Goal: Task Accomplishment & Management: Manage account settings

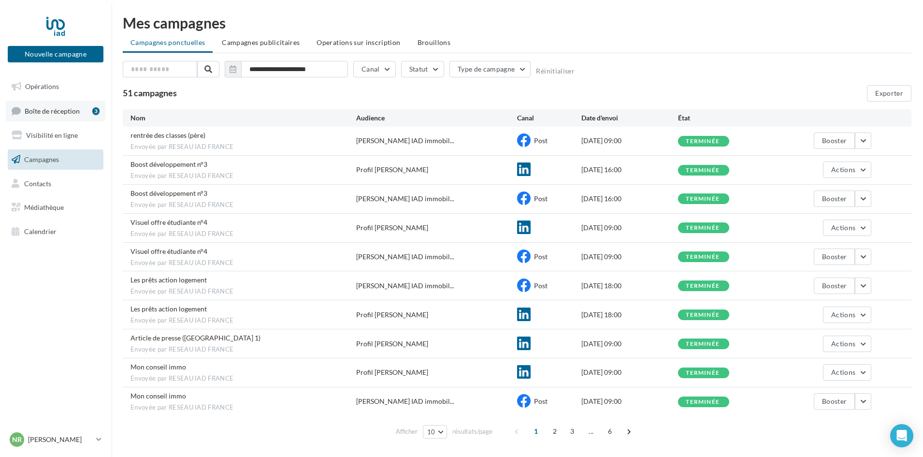
click at [58, 111] on span "Boîte de réception" at bounding box center [52, 110] width 55 height 8
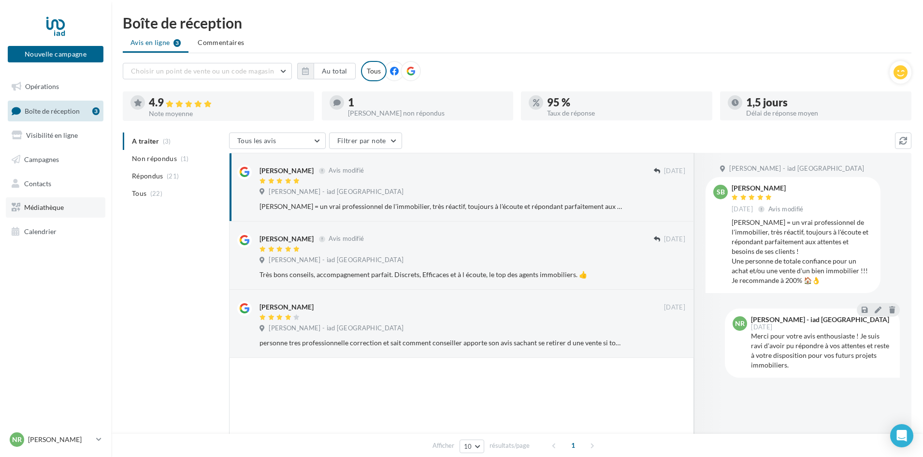
click at [45, 209] on span "Médiathèque" at bounding box center [44, 207] width 40 height 8
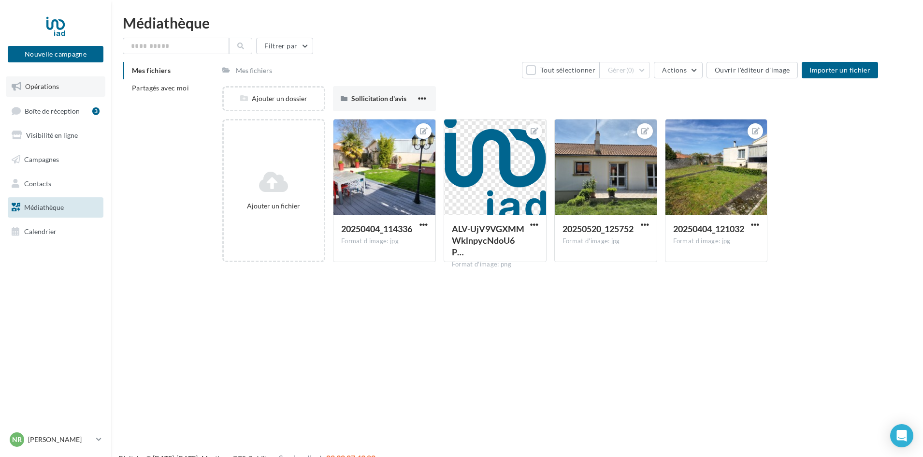
click at [58, 80] on link "Opérations" at bounding box center [56, 86] width 100 height 20
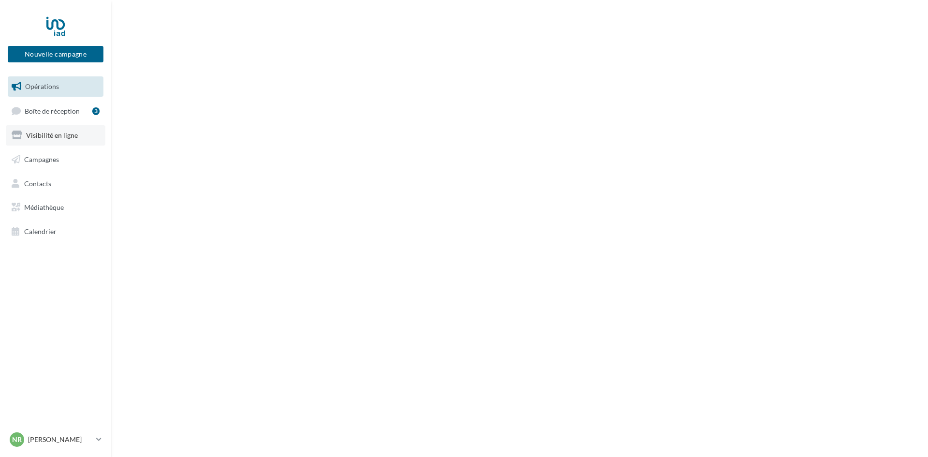
click at [47, 138] on span "Visibilité en ligne" at bounding box center [52, 135] width 52 height 8
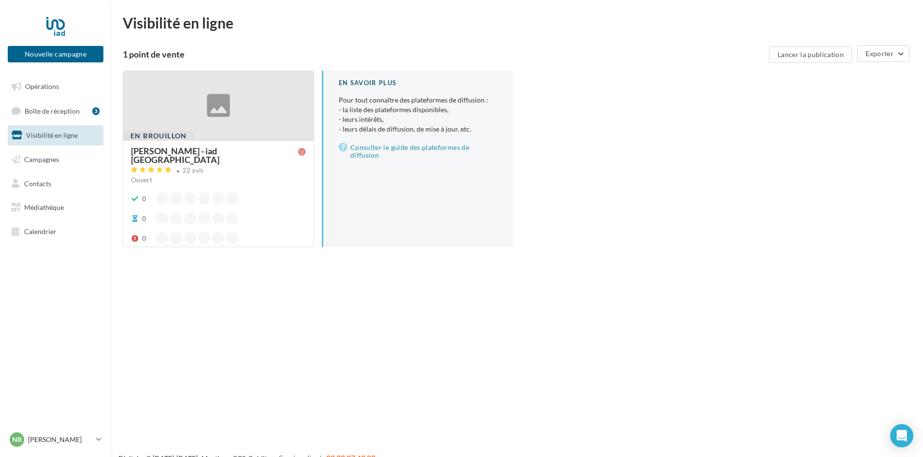
click at [243, 116] on div at bounding box center [218, 105] width 190 height 69
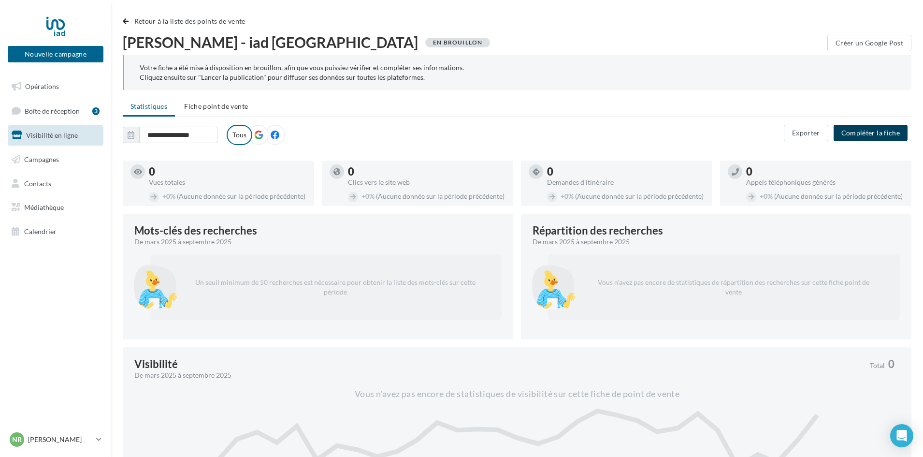
click at [864, 131] on button "Compléter la fiche" at bounding box center [870, 133] width 74 height 16
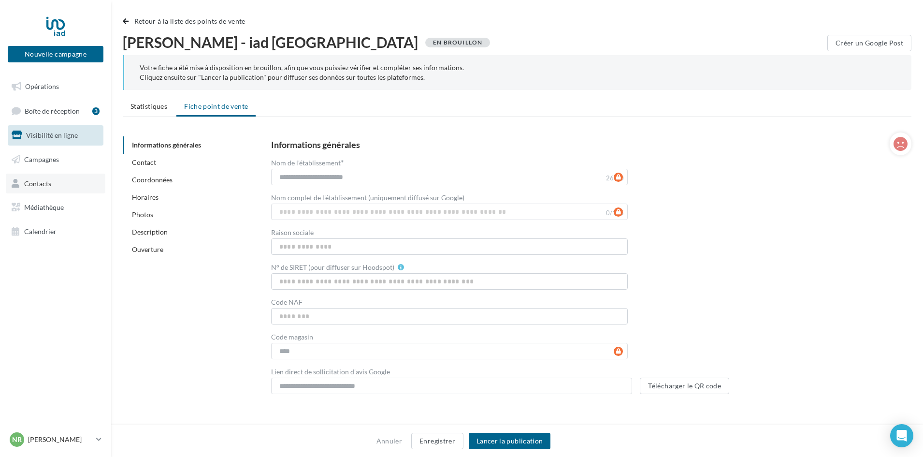
click at [45, 185] on span "Contacts" at bounding box center [37, 183] width 27 height 8
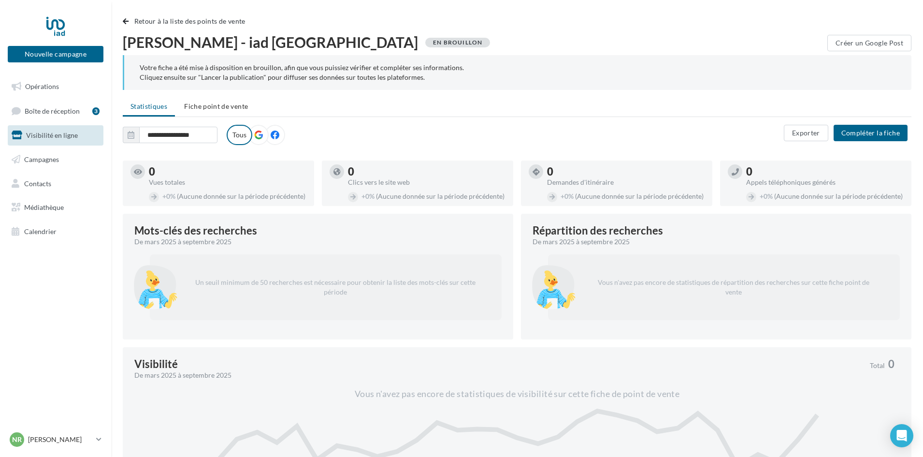
click at [260, 134] on icon at bounding box center [258, 134] width 9 height 9
click at [230, 104] on span "Fiche point de vente" at bounding box center [216, 106] width 64 height 8
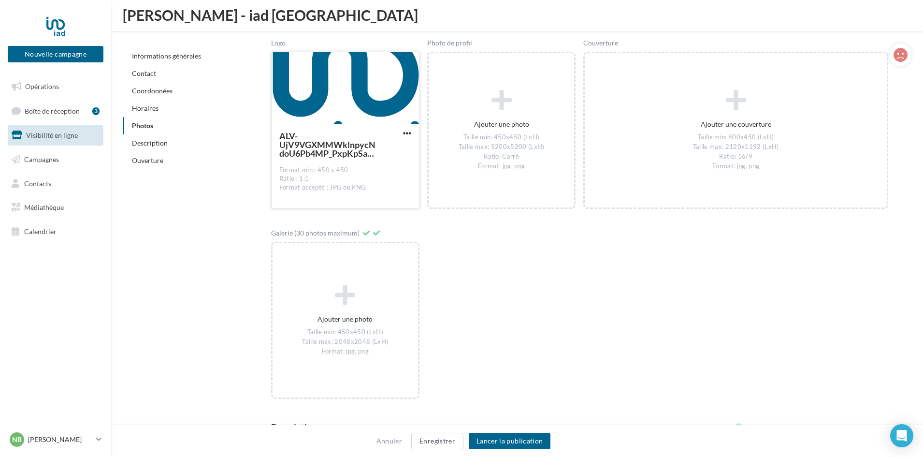
scroll to position [1328, 0]
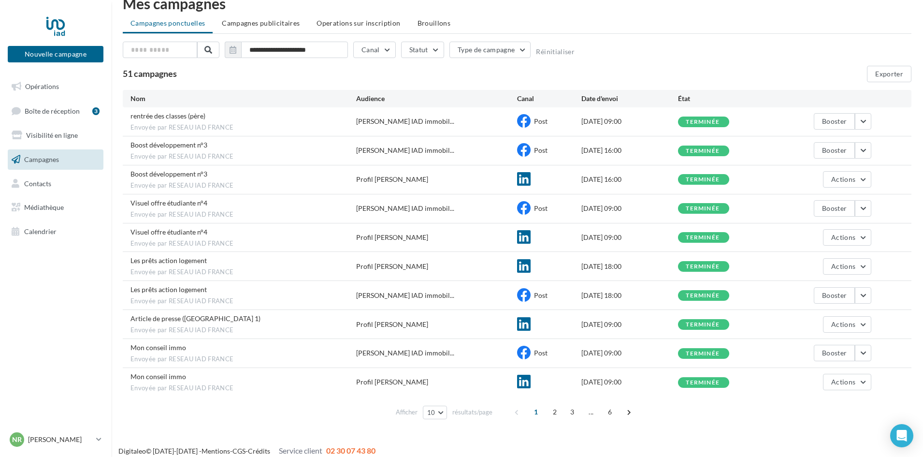
scroll to position [28, 0]
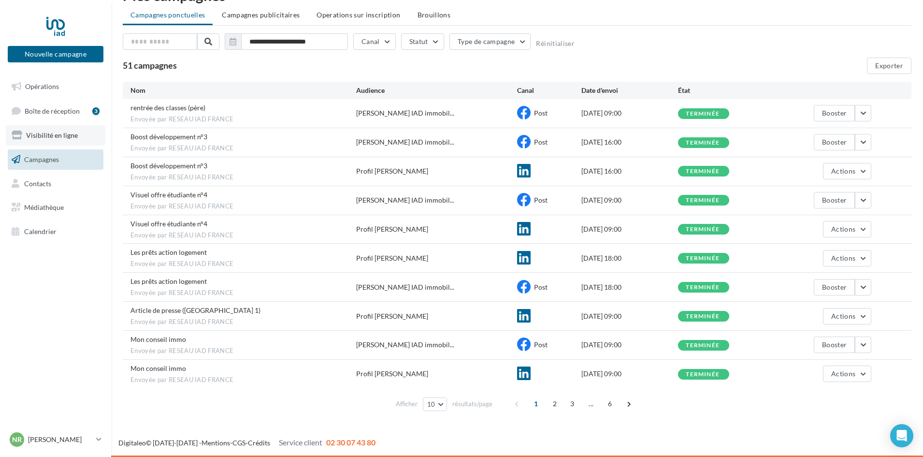
click at [50, 135] on span "Visibilité en ligne" at bounding box center [52, 135] width 52 height 8
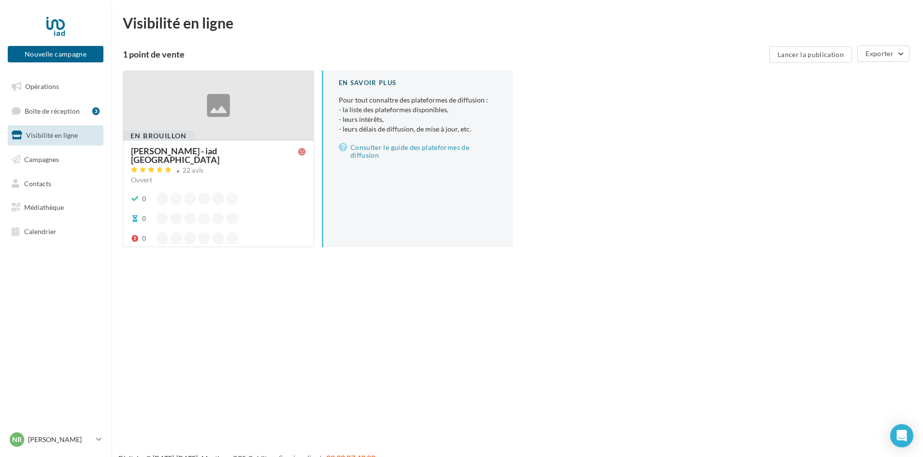
click at [234, 114] on div at bounding box center [218, 105] width 190 height 69
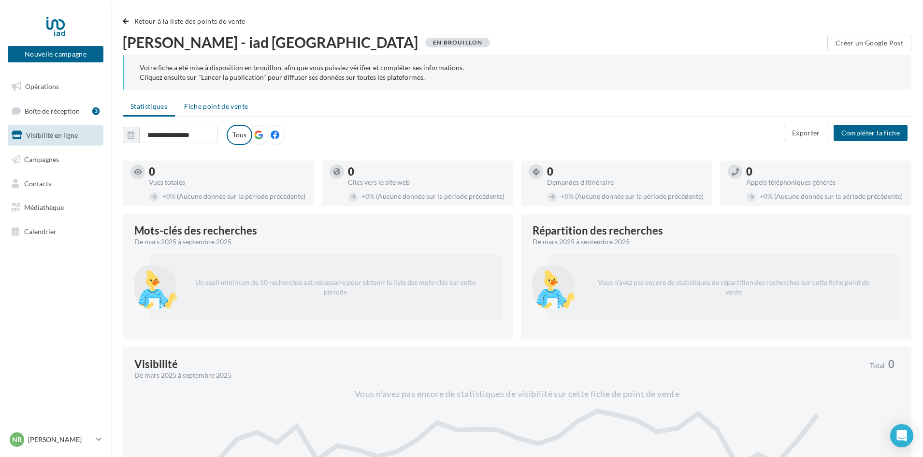
click at [228, 107] on span "Fiche point de vente" at bounding box center [216, 106] width 64 height 8
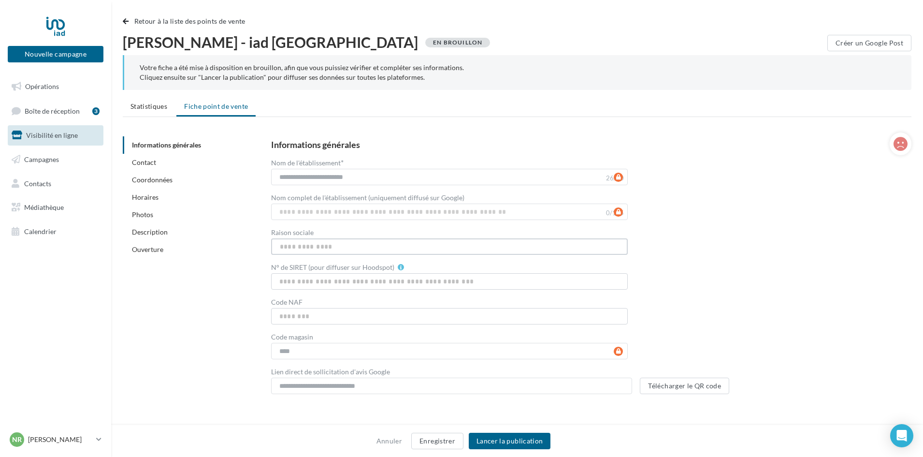
click at [336, 245] on input "Raison sociale" at bounding box center [449, 246] width 357 height 16
type input "**"
click at [314, 282] on input "N° de SIRET (pour diffuser sur Hoodspot)" at bounding box center [449, 281] width 357 height 16
type input "*********"
click at [323, 315] on input "Code NAF" at bounding box center [449, 316] width 357 height 16
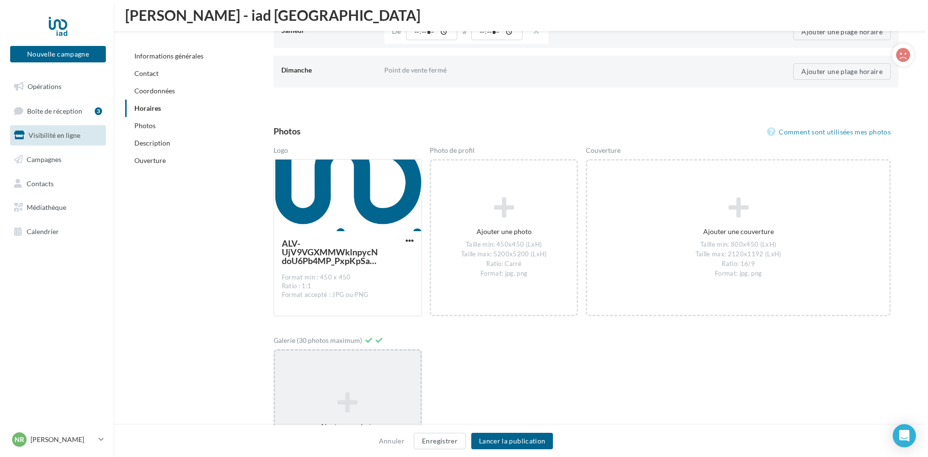
scroll to position [1134, 0]
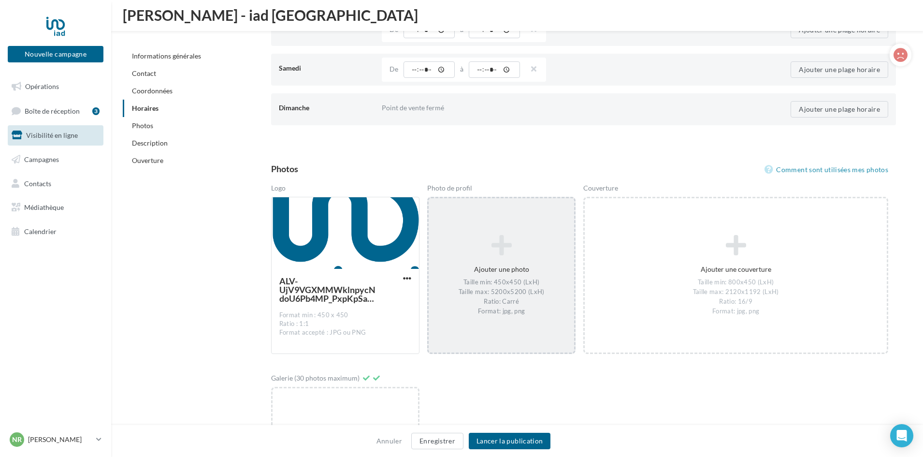
click at [502, 255] on icon at bounding box center [501, 245] width 138 height 23
click at [502, 252] on icon at bounding box center [501, 245] width 138 height 23
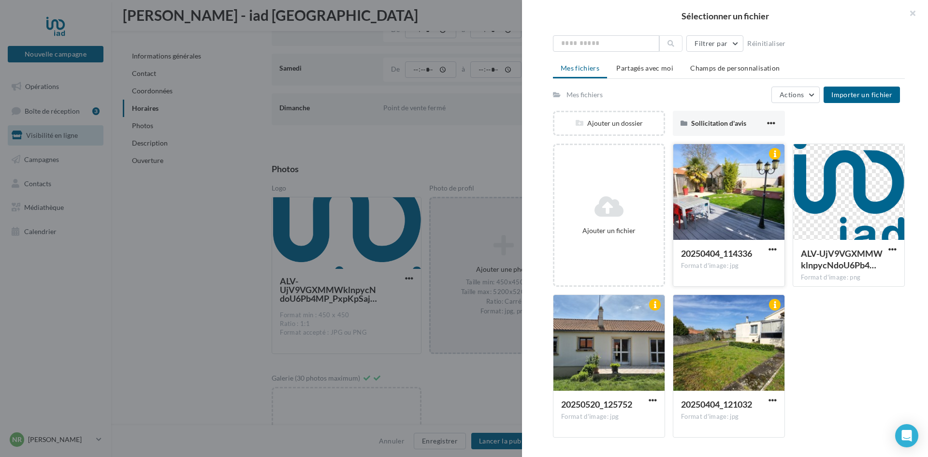
scroll to position [0, 0]
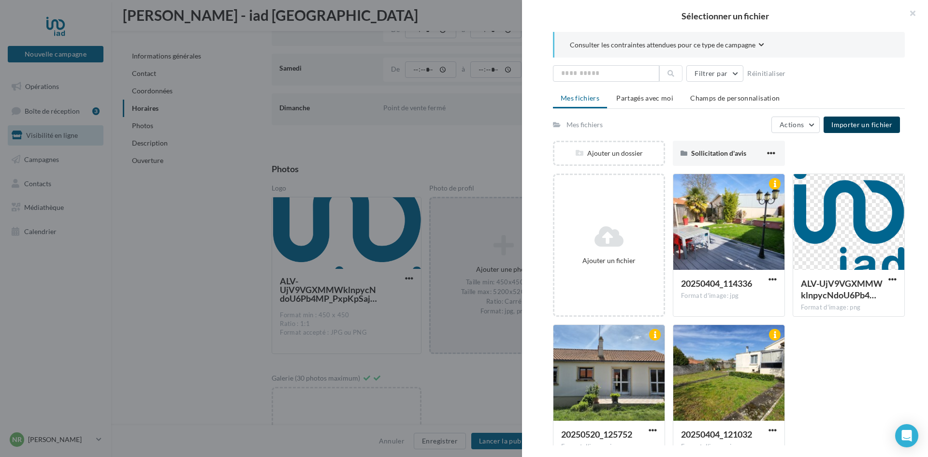
click at [859, 119] on button "Importer un fichier" at bounding box center [861, 124] width 76 height 16
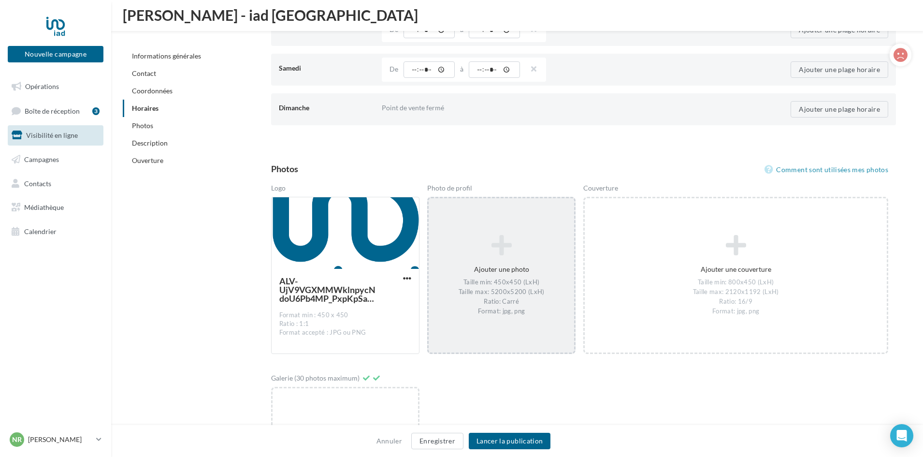
click at [492, 260] on div "Ajouter une photo Taille min: 450x450 (LxH) Taille max: 5200x5200 (LxH) Ratio: …" at bounding box center [501, 275] width 145 height 91
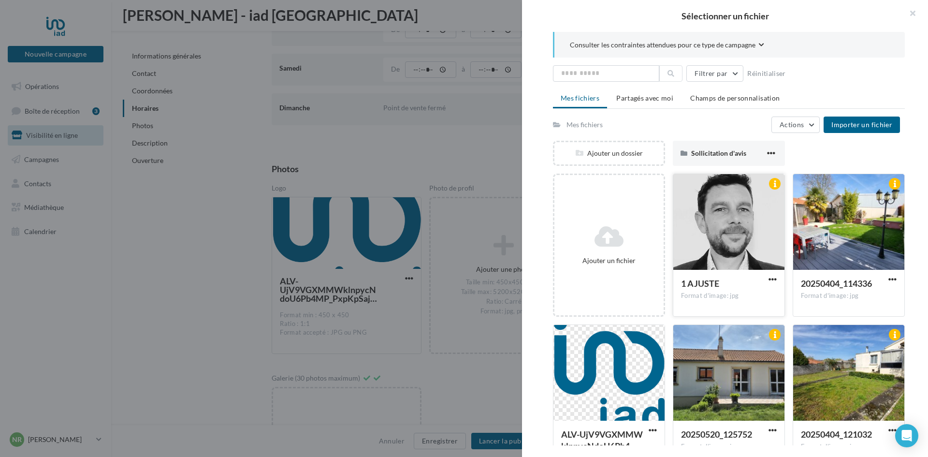
click at [731, 224] on div at bounding box center [728, 222] width 111 height 97
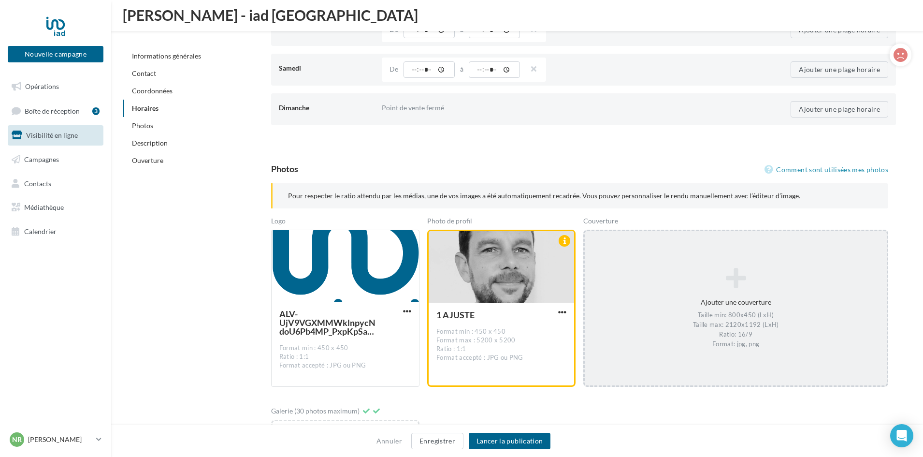
click at [659, 321] on div "Taille min: 800x450 (LxH) Taille max: 2120x1192 (LxH) Ratio: 16/9 Format: jpg, …" at bounding box center [735, 330] width 294 height 38
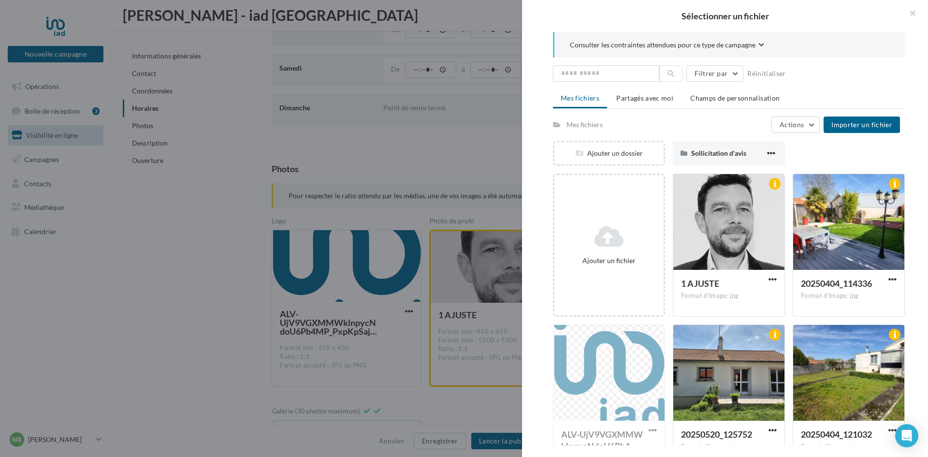
click at [400, 164] on div at bounding box center [464, 228] width 928 height 457
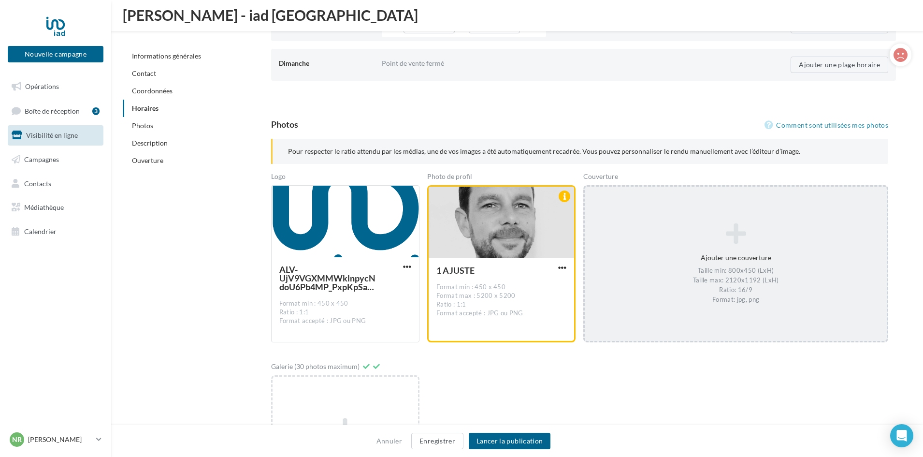
scroll to position [1178, 0]
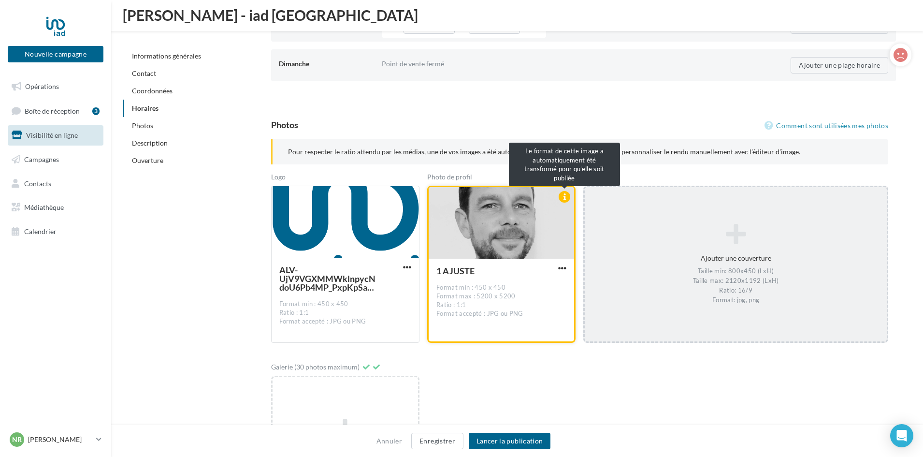
click at [560, 196] on div at bounding box center [564, 197] width 12 height 12
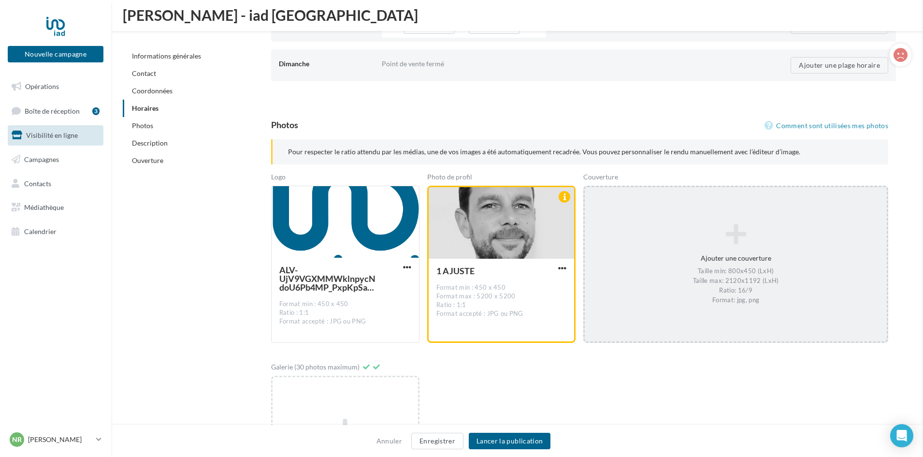
click at [502, 357] on div "Logo ALV-UjV9VGXMMWklnpycNdoU6Pb4MP_PxpKpSajgT8PewVLZm0eFUPM Format min : 450 x…" at bounding box center [579, 352] width 617 height 360
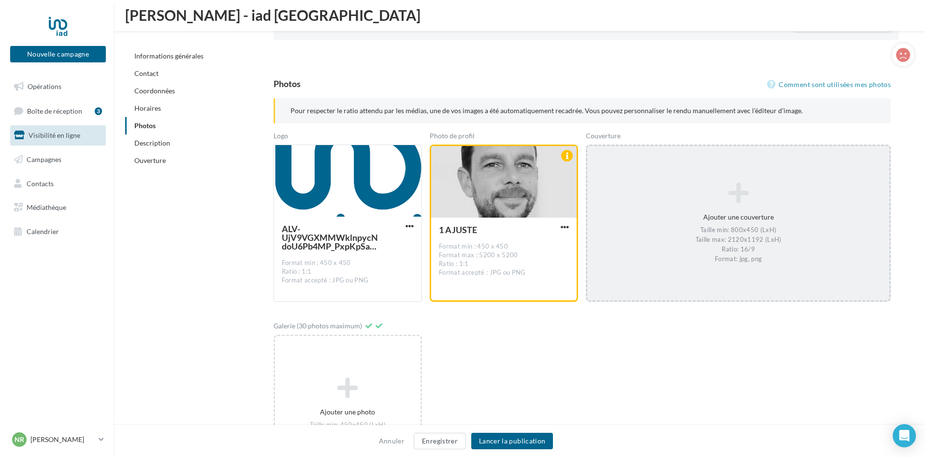
scroll to position [1183, 0]
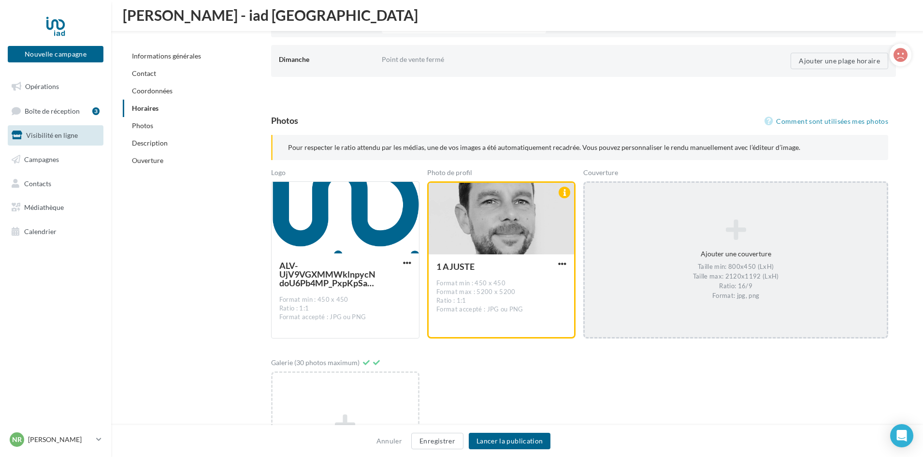
click at [704, 253] on div "Ajouter une couverture Taille min: 800x450 (LxH) Taille max: 2120x1192 (LxH) Ra…" at bounding box center [736, 260] width 302 height 91
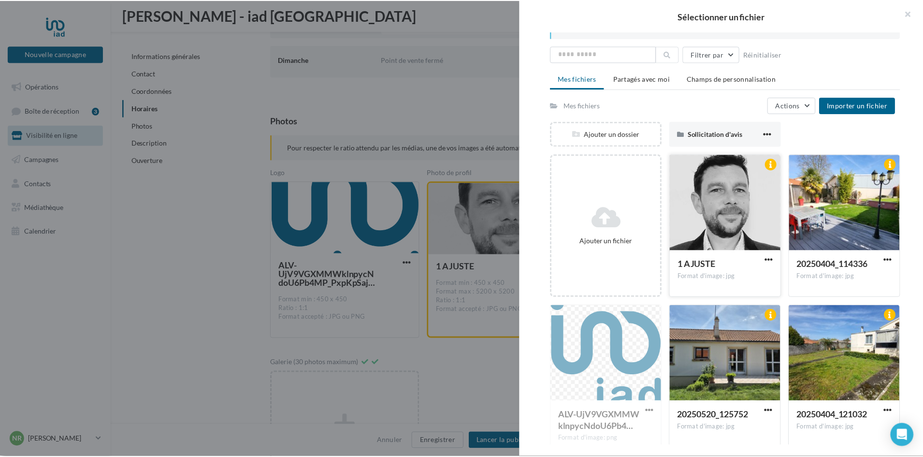
scroll to position [30, 0]
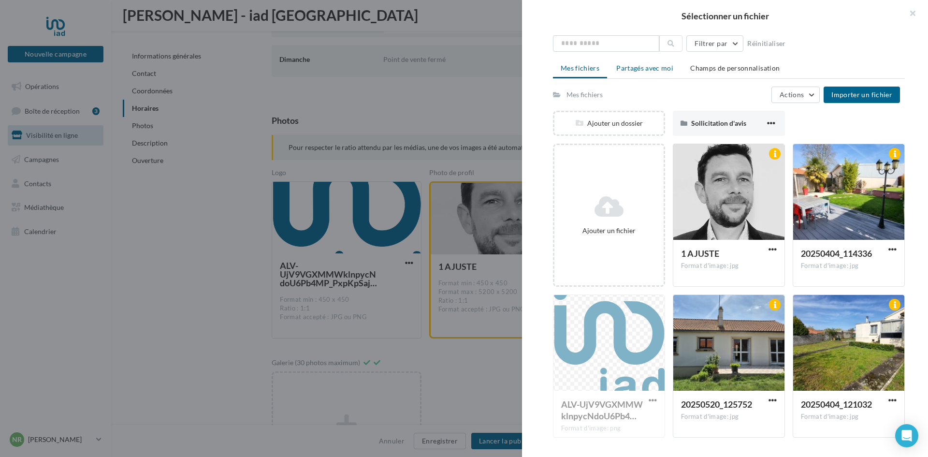
click at [633, 67] on span "Partagés avec moi" at bounding box center [644, 68] width 57 height 8
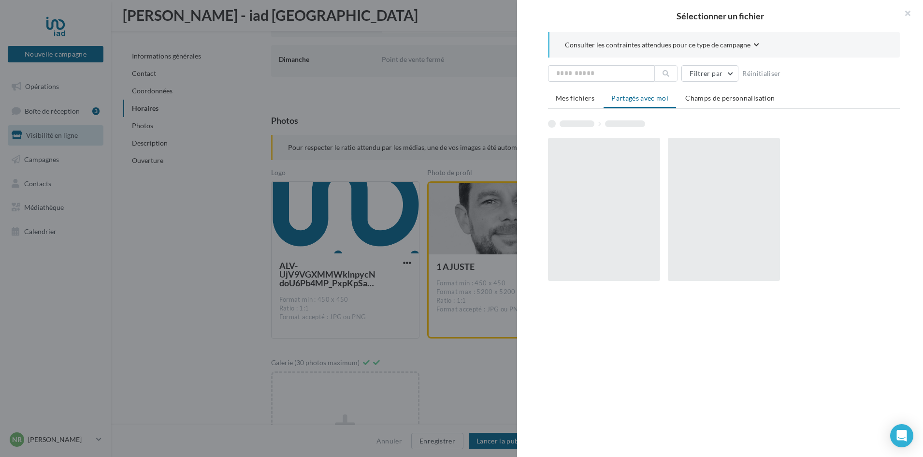
scroll to position [0, 0]
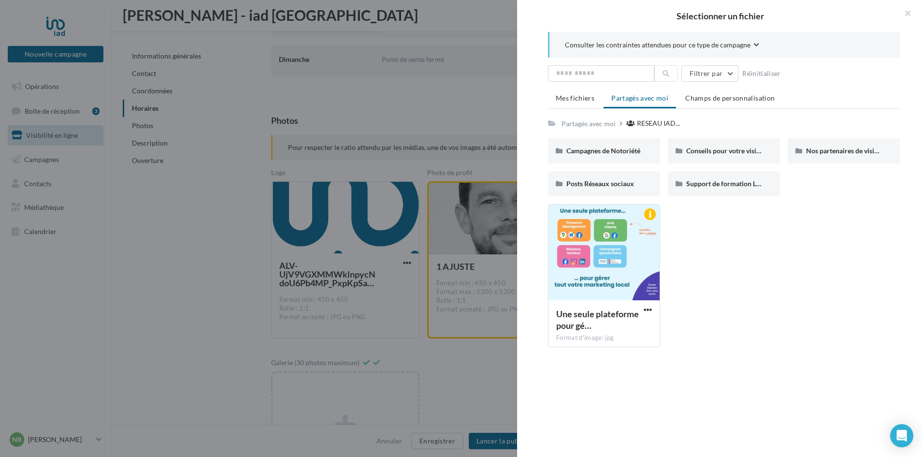
click at [295, 76] on div at bounding box center [461, 228] width 923 height 457
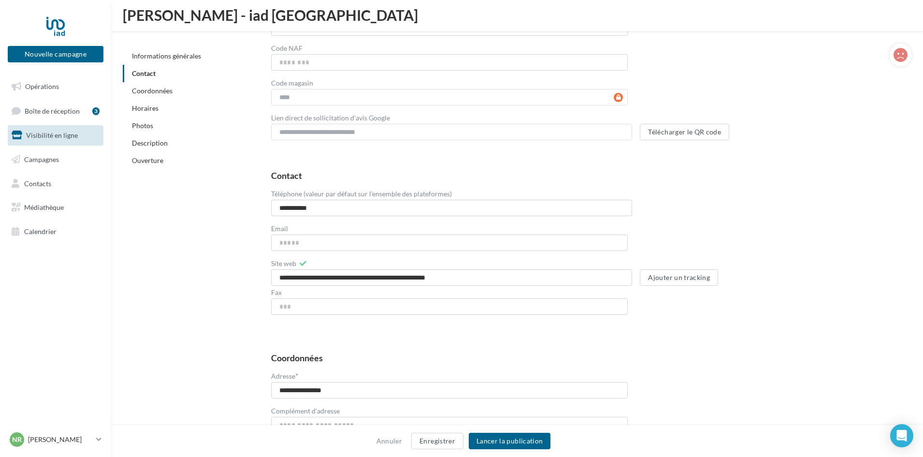
scroll to position [265, 0]
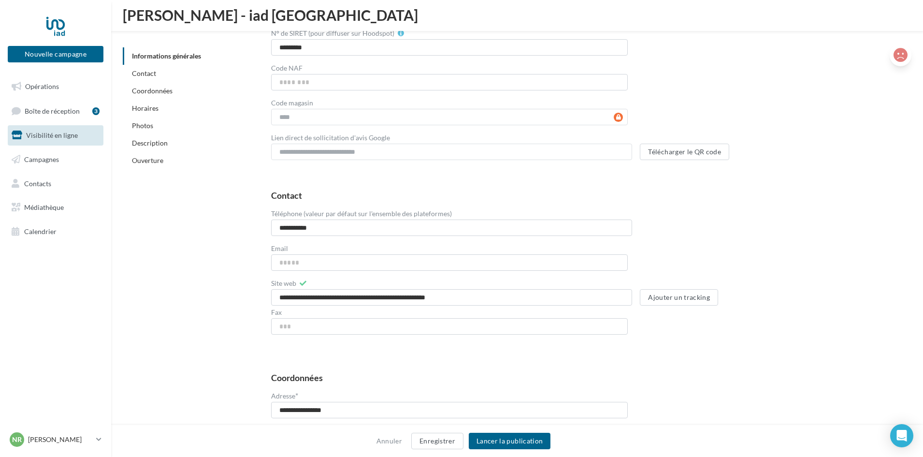
click at [901, 57] on icon at bounding box center [900, 55] width 14 height 14
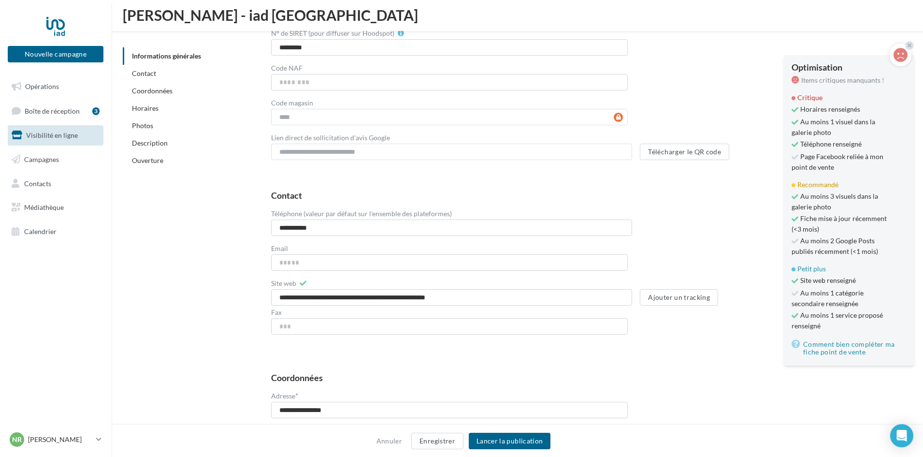
scroll to position [0, 0]
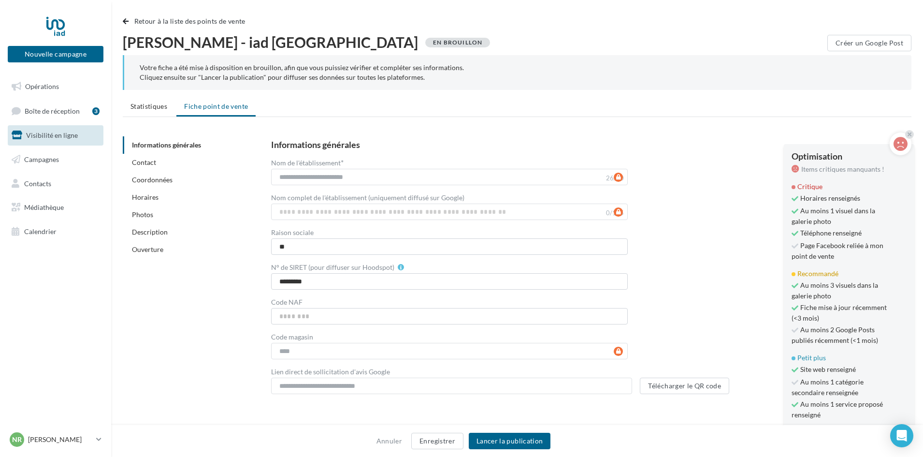
click at [143, 214] on link "Photos" at bounding box center [142, 214] width 21 height 8
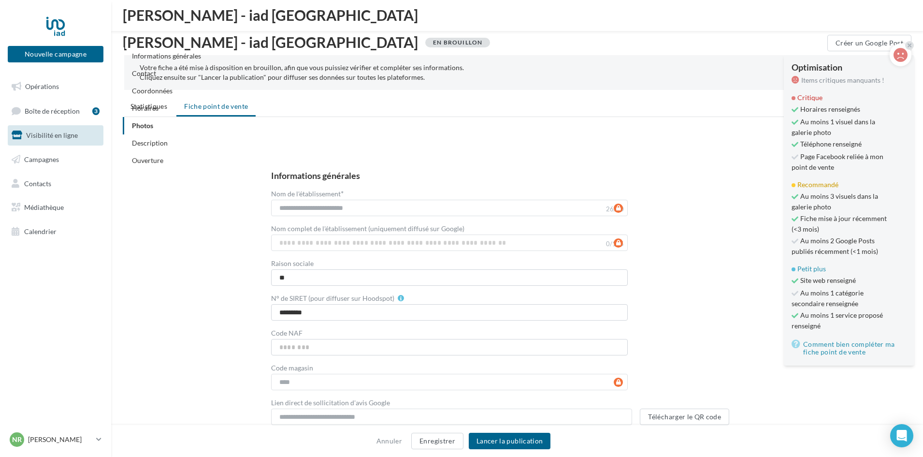
scroll to position [1201, 0]
